Goal: Task Accomplishment & Management: Complete application form

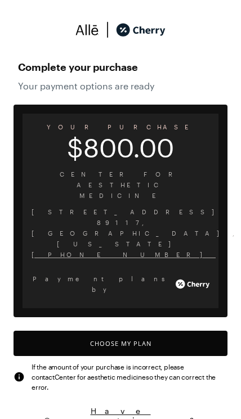
scroll to position [942, 0]
click at [166, 331] on button "Choose My Plan" at bounding box center [121, 343] width 214 height 25
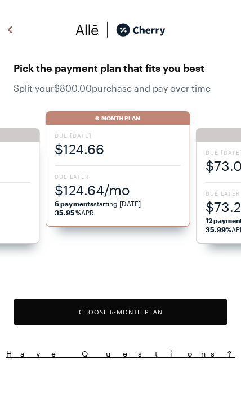
click at [160, 323] on button "Choose 6 -Month Plan" at bounding box center [121, 311] width 214 height 25
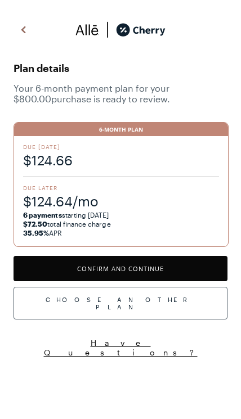
click at [179, 268] on button "Confirm and Continue" at bounding box center [121, 268] width 214 height 25
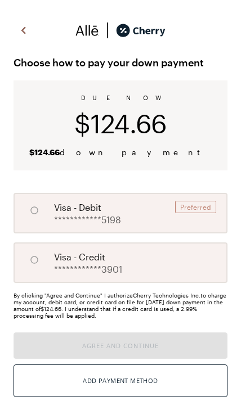
radio input "true"
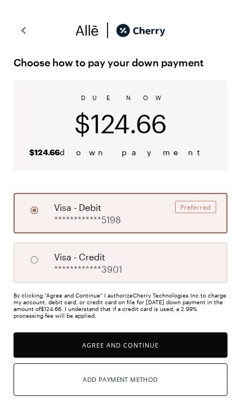
click at [149, 387] on div "Add Payment Method" at bounding box center [120, 379] width 75 height 15
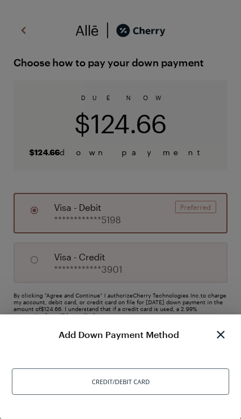
click at [143, 394] on div "Credit/Debit Card" at bounding box center [120, 381] width 217 height 26
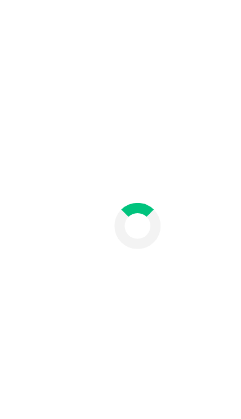
scroll to position [46, 0]
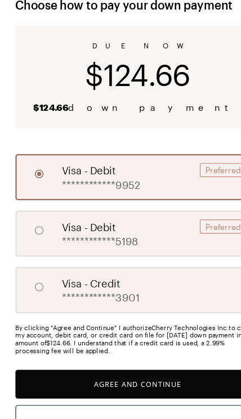
click at [142, 340] on button "Agree and Continue" at bounding box center [121, 348] width 214 height 25
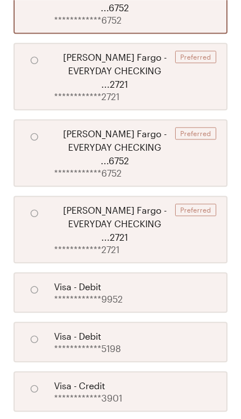
scroll to position [320, 0]
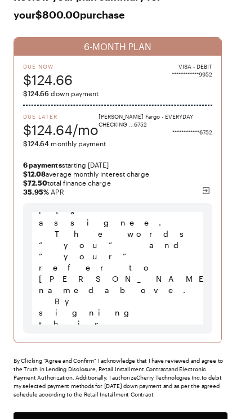
scroll to position [71, 0]
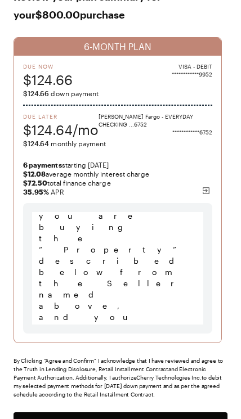
click at [177, 419] on button "Agree and Confirm" at bounding box center [121, 424] width 214 height 25
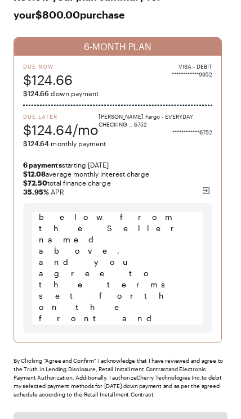
scroll to position [1251, 0]
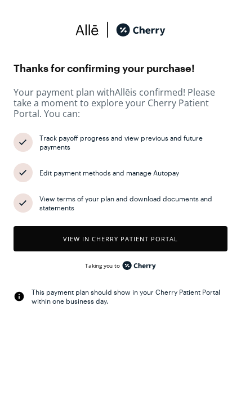
click at [4, 179] on div "Thanks for confirming your purchase! Your payment plan with [PERSON_NAME] is co…" at bounding box center [120, 171] width 241 height 326
